Goal: Information Seeking & Learning: Learn about a topic

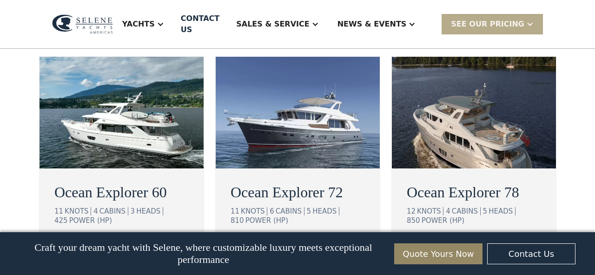
scroll to position [1734, 0]
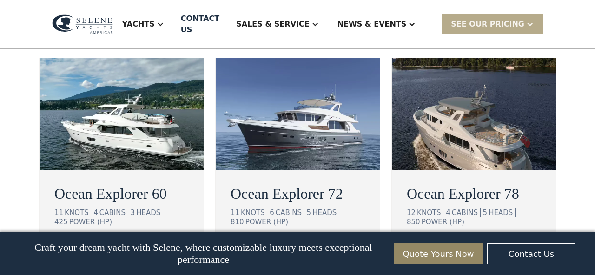
click at [434, 245] on div "view details" at bounding box center [444, 250] width 52 height 11
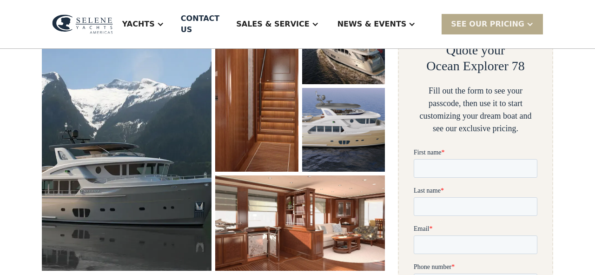
scroll to position [186, 0]
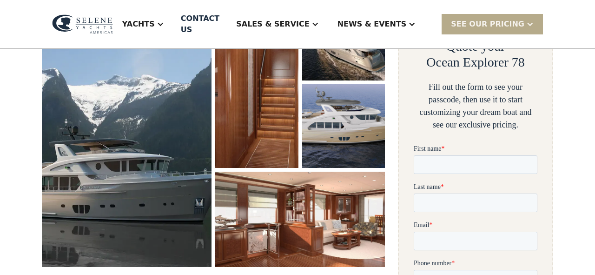
click at [121, 181] on img "open lightbox" at bounding box center [127, 132] width 170 height 270
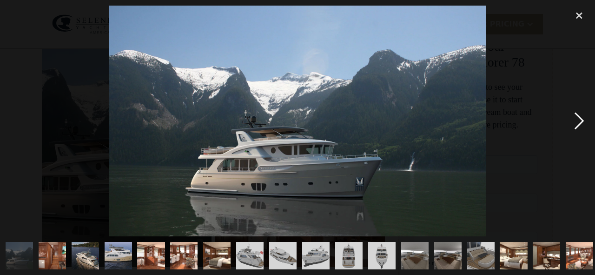
click at [580, 123] on div "next image" at bounding box center [579, 121] width 32 height 230
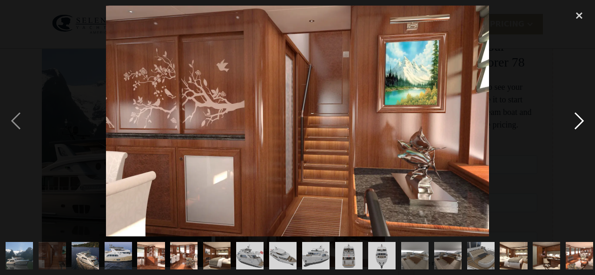
click at [580, 123] on div "next image" at bounding box center [579, 121] width 32 height 230
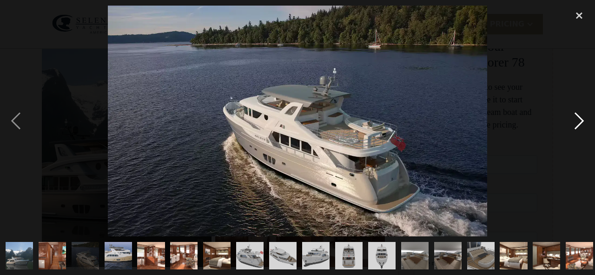
click at [580, 123] on div "next image" at bounding box center [579, 121] width 32 height 230
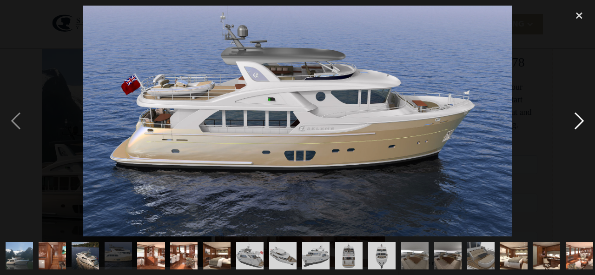
click at [580, 123] on div "next image" at bounding box center [579, 121] width 32 height 230
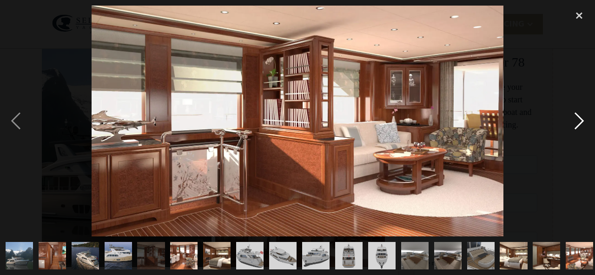
click at [580, 123] on div "next image" at bounding box center [579, 121] width 32 height 230
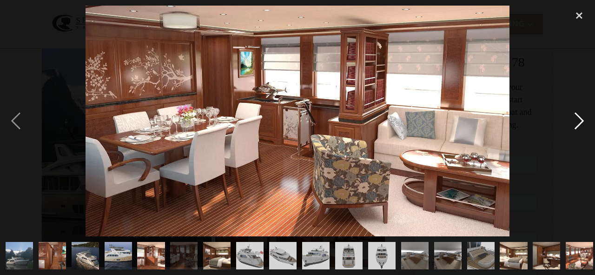
click at [580, 123] on div "next image" at bounding box center [579, 121] width 32 height 230
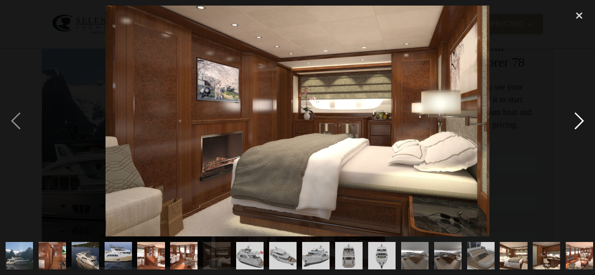
click at [580, 119] on div "next image" at bounding box center [579, 121] width 32 height 230
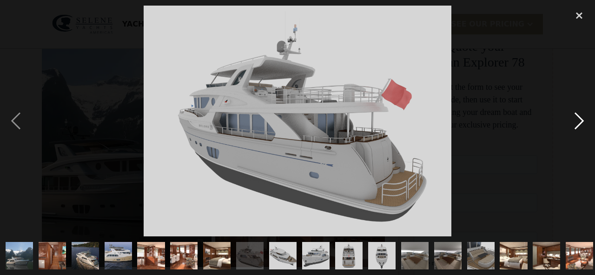
click at [580, 119] on div "next image" at bounding box center [579, 121] width 32 height 230
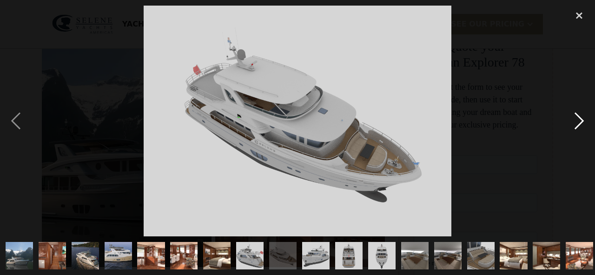
click at [580, 119] on div "next image" at bounding box center [579, 121] width 32 height 230
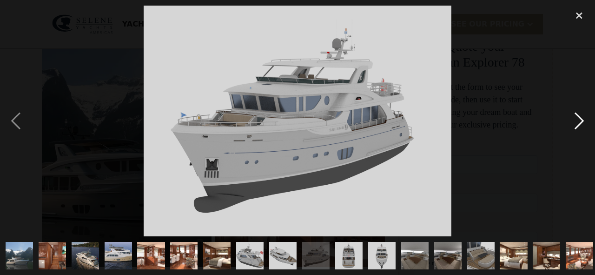
click at [580, 119] on div "next image" at bounding box center [579, 121] width 32 height 230
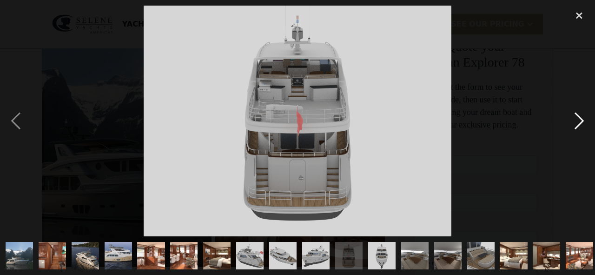
click at [580, 119] on div "next image" at bounding box center [579, 121] width 32 height 230
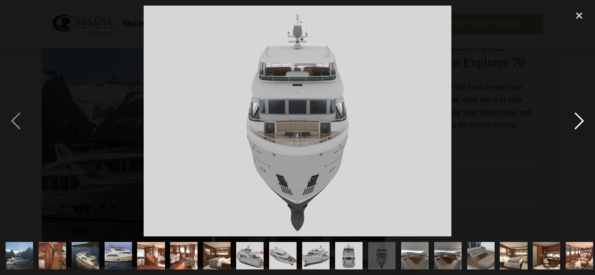
click at [580, 119] on div "next image" at bounding box center [579, 121] width 32 height 230
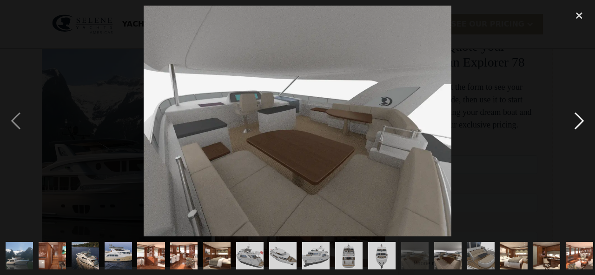
click at [580, 119] on div "next image" at bounding box center [579, 121] width 32 height 230
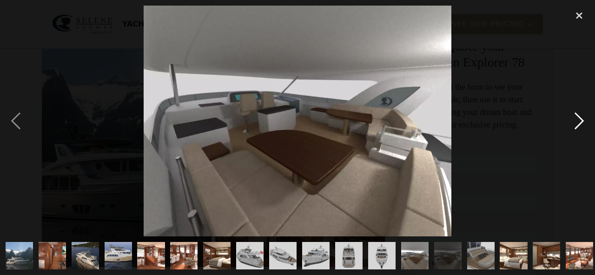
click at [580, 119] on div "next image" at bounding box center [579, 121] width 32 height 230
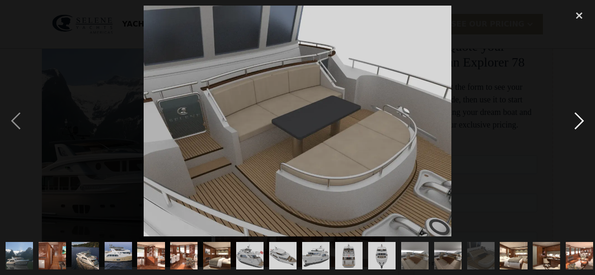
click at [580, 119] on div "next image" at bounding box center [579, 121] width 32 height 230
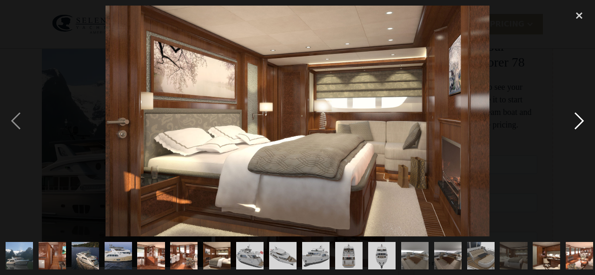
click at [580, 119] on div "next image" at bounding box center [579, 121] width 32 height 230
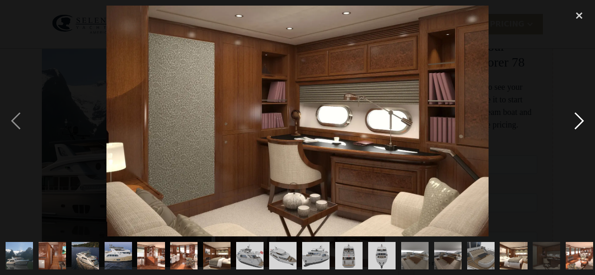
click at [580, 119] on div "next image" at bounding box center [579, 121] width 32 height 230
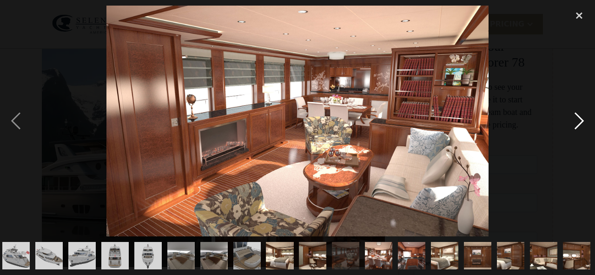
scroll to position [0, 234]
click at [580, 118] on div "next image" at bounding box center [579, 121] width 32 height 230
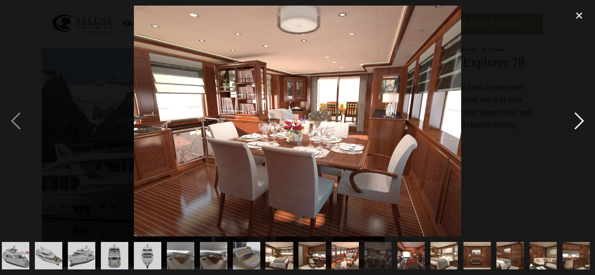
click at [580, 119] on div "next image" at bounding box center [579, 121] width 32 height 230
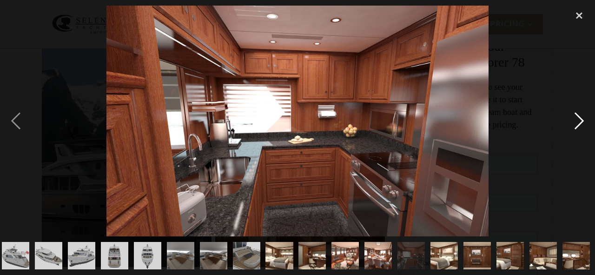
click at [580, 119] on div "next image" at bounding box center [579, 121] width 32 height 230
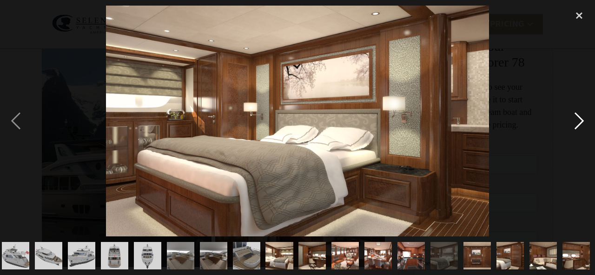
click at [580, 119] on div "next image" at bounding box center [579, 121] width 32 height 230
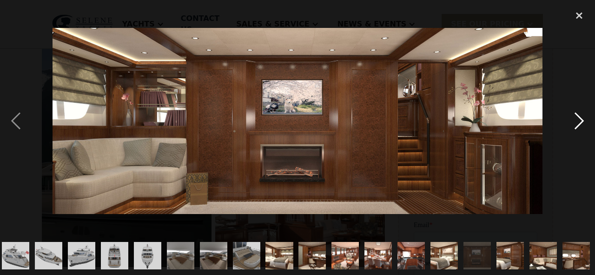
click at [580, 119] on div "next image" at bounding box center [579, 121] width 32 height 230
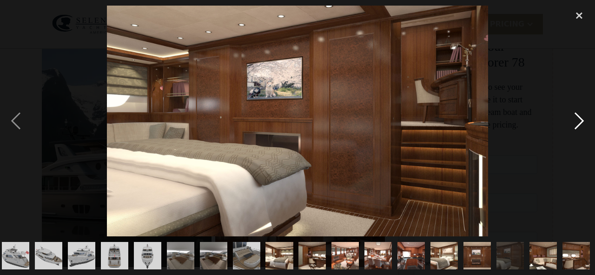
click at [582, 119] on div "next image" at bounding box center [579, 121] width 32 height 230
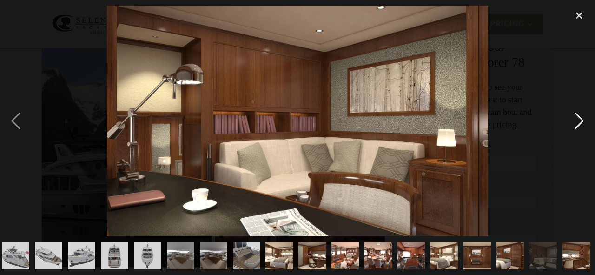
click at [582, 119] on div "next image" at bounding box center [579, 121] width 32 height 230
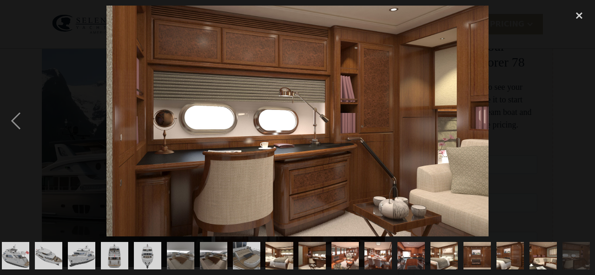
click at [582, 119] on div "next image" at bounding box center [579, 121] width 32 height 230
click at [579, 10] on div "close lightbox" at bounding box center [579, 16] width 32 height 20
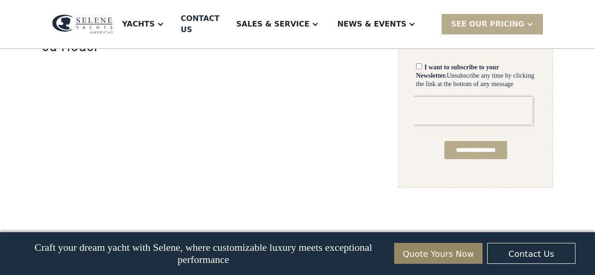
scroll to position [691, 0]
